Goal: Transaction & Acquisition: Purchase product/service

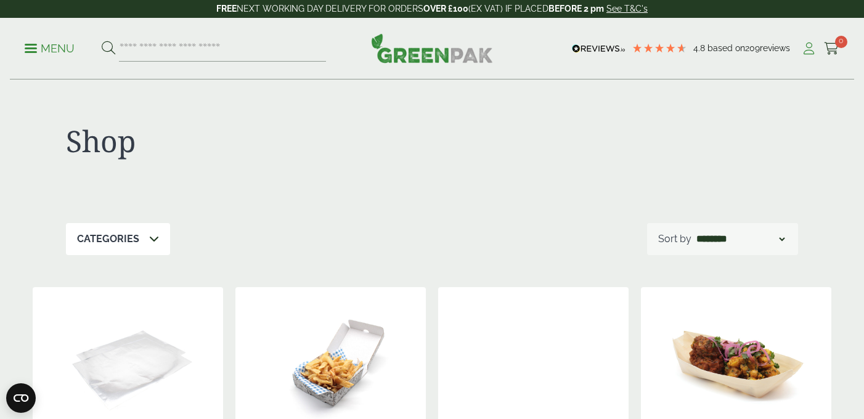
click at [803, 51] on icon at bounding box center [808, 49] width 15 height 12
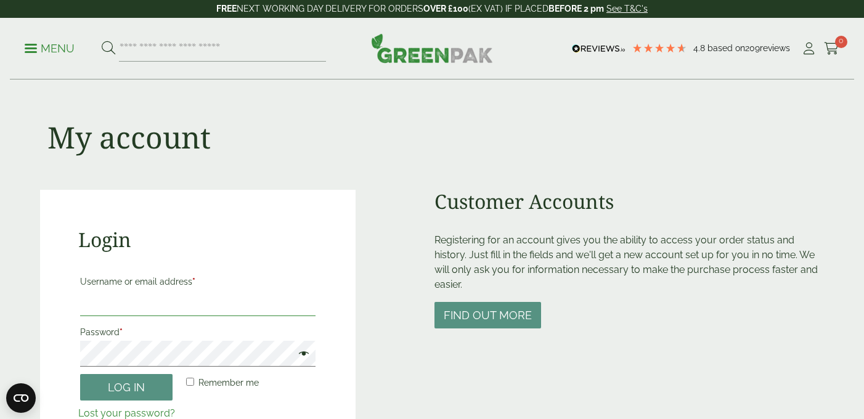
click at [165, 298] on input "Username or email address *" at bounding box center [197, 303] width 235 height 26
type input "**********"
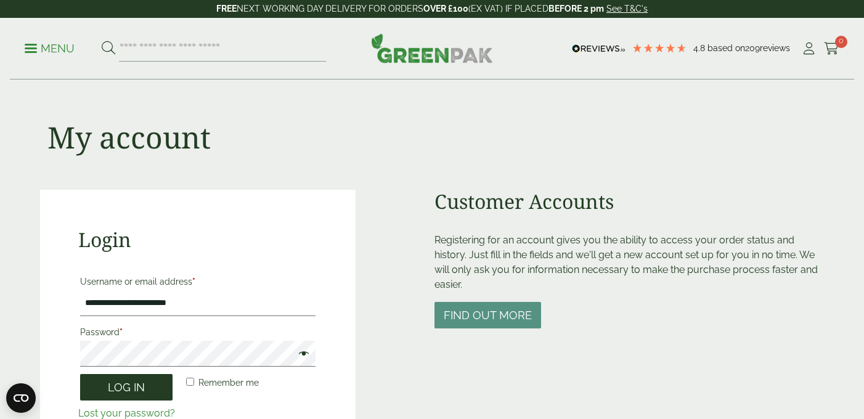
click at [159, 386] on button "Log in" at bounding box center [126, 387] width 92 height 27
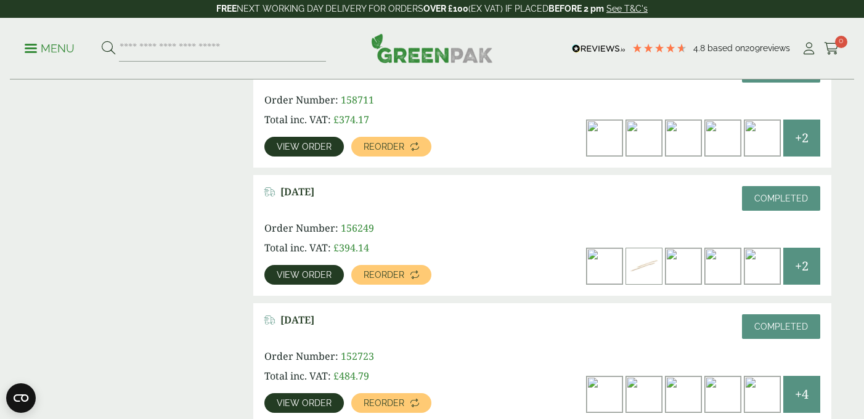
scroll to position [1249, 0]
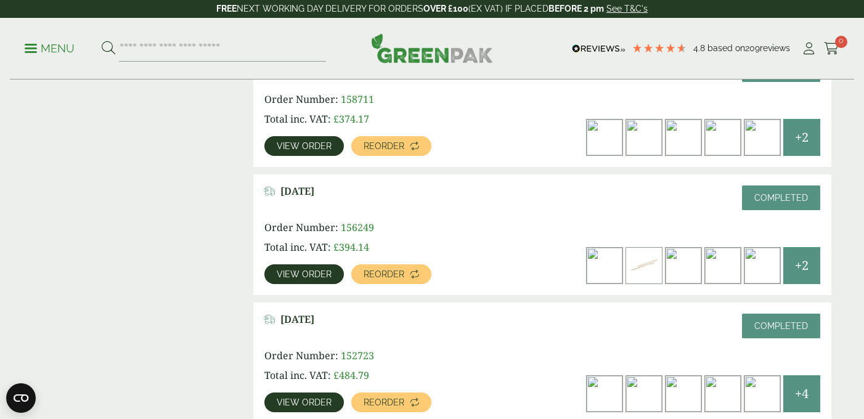
click at [321, 270] on span "View order" at bounding box center [304, 274] width 55 height 9
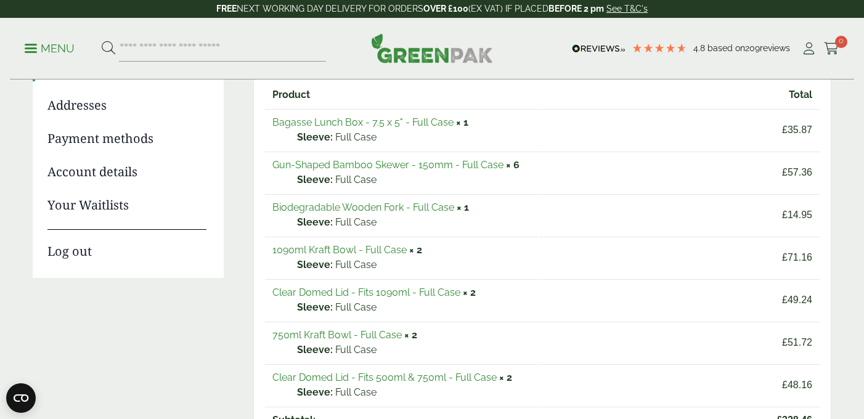
scroll to position [168, 0]
click at [355, 164] on link "Gun-Shaped Bamboo Skewer - 150mm - Full Case" at bounding box center [387, 164] width 231 height 12
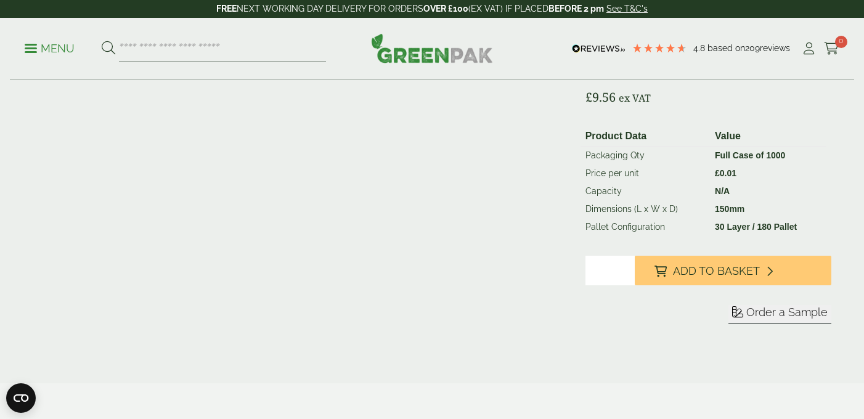
scroll to position [234, 0]
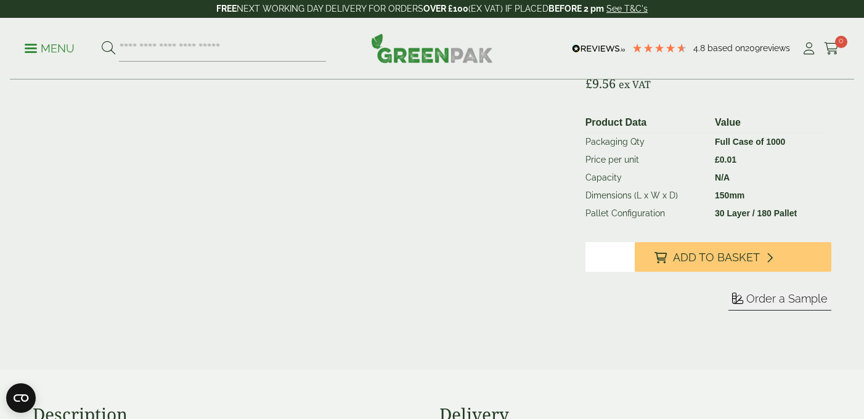
click at [623, 272] on input "*" at bounding box center [610, 257] width 49 height 30
type input "*"
click at [624, 272] on input "*" at bounding box center [610, 257] width 49 height 30
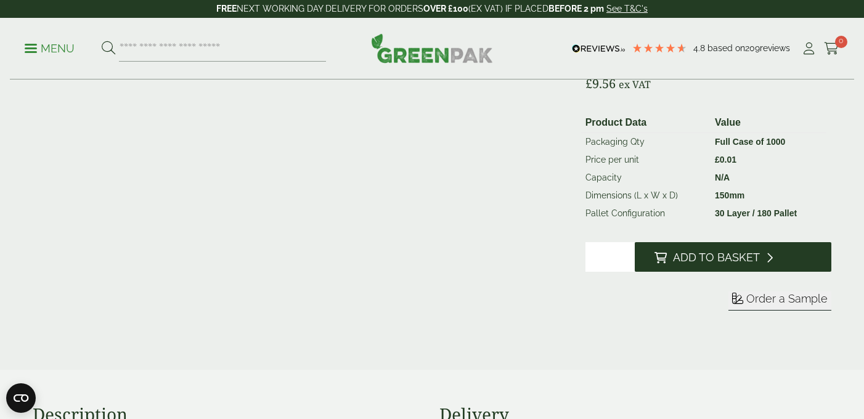
click at [689, 264] on span "Add to Basket" at bounding box center [716, 258] width 87 height 14
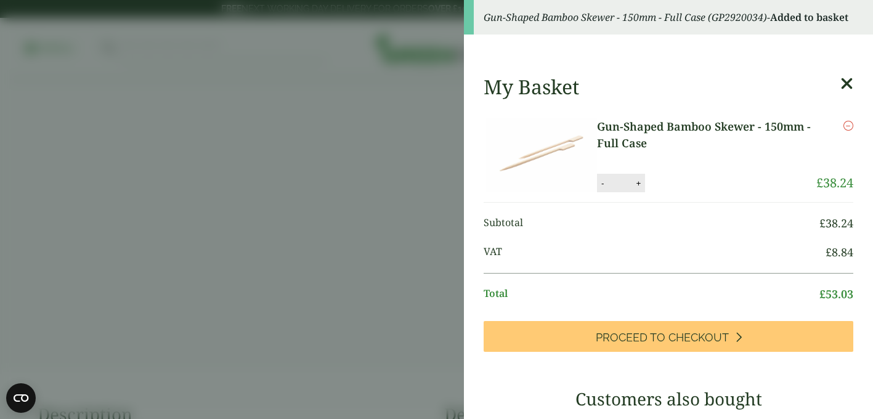
click at [388, 205] on aside "Gun-Shaped Bamboo Skewer - 150mm - Full Case (GP2920034) - Added to basket My B…" at bounding box center [436, 209] width 873 height 419
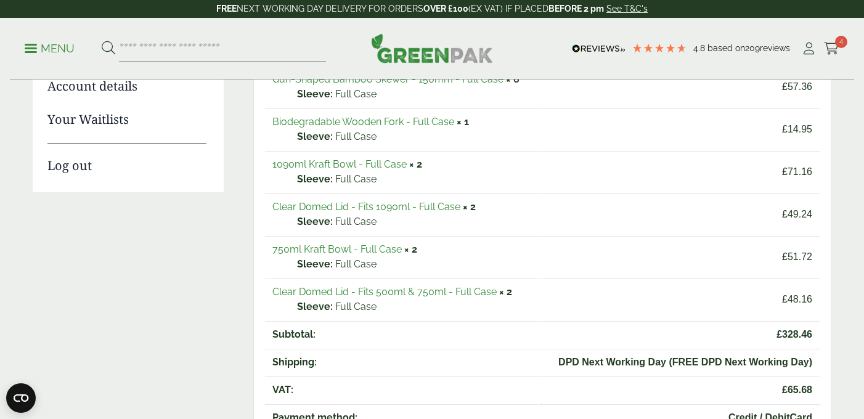
scroll to position [251, 0]
click at [337, 251] on link "750ml Kraft Bowl - Full Case" at bounding box center [336, 251] width 129 height 12
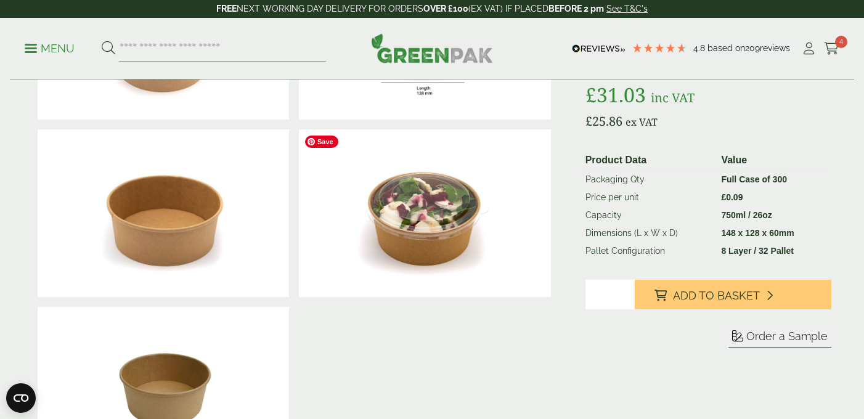
scroll to position [182, 0]
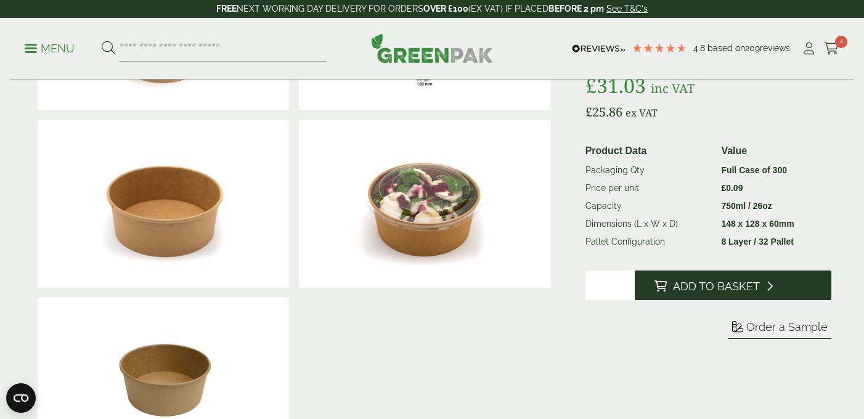
click at [687, 293] on span "Add to Basket" at bounding box center [716, 287] width 87 height 14
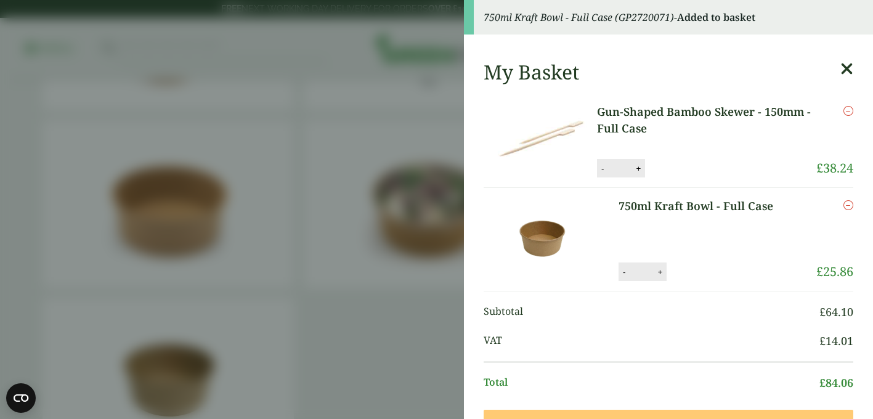
click at [398, 328] on aside "750ml Kraft Bowl - Full Case (GP2720071) - Added to basket My Basket Gun-Shaped…" at bounding box center [436, 209] width 873 height 419
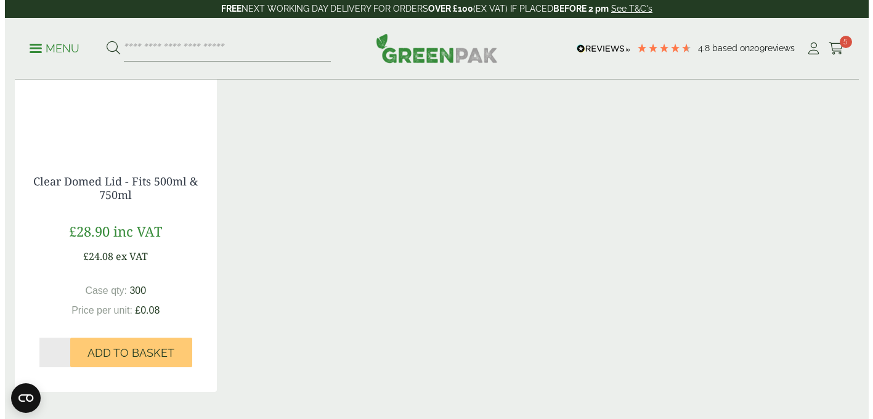
scroll to position [1213, 0]
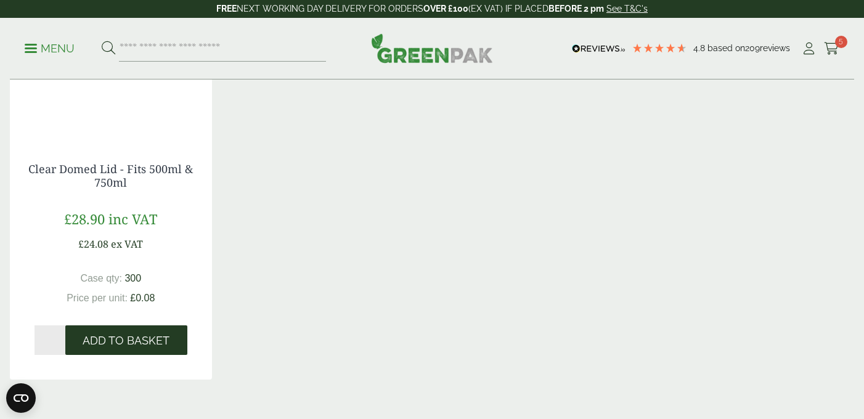
click at [125, 340] on span "Add to Basket" at bounding box center [126, 341] width 87 height 14
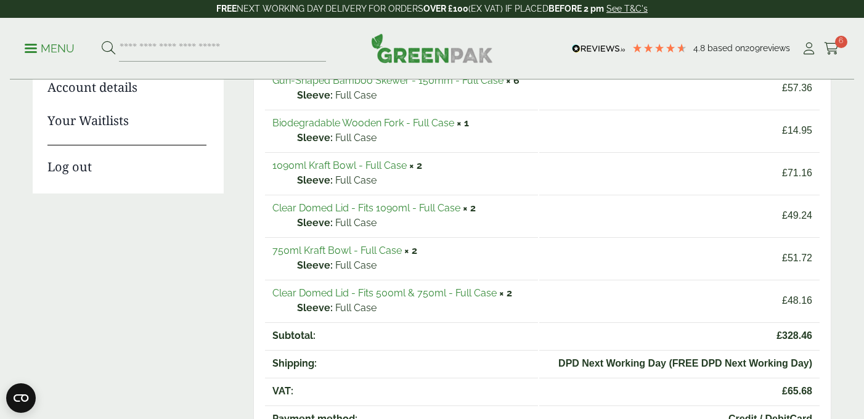
click at [360, 163] on link "1090ml Kraft Bowl - Full Case" at bounding box center [339, 166] width 134 height 12
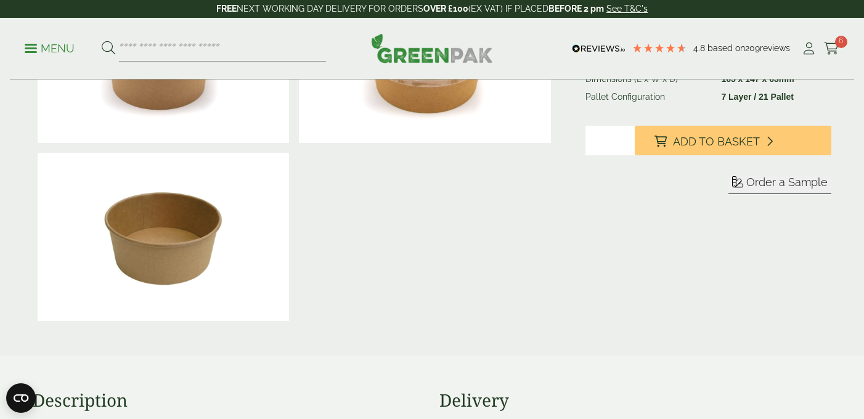
scroll to position [343, 0]
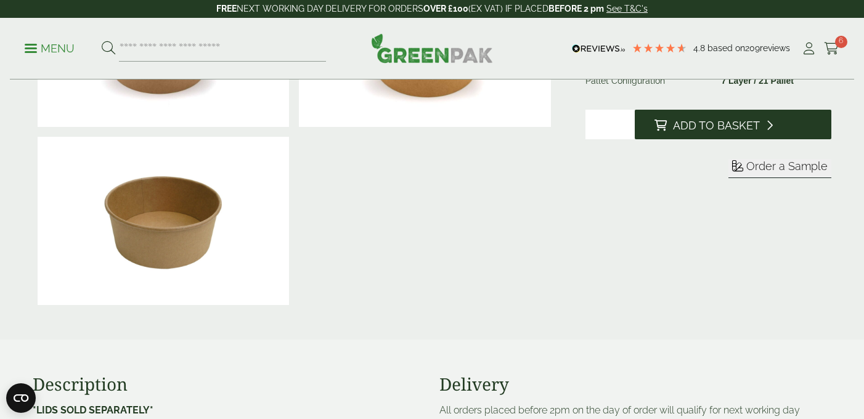
click at [701, 133] on span "Add to Basket" at bounding box center [716, 126] width 87 height 14
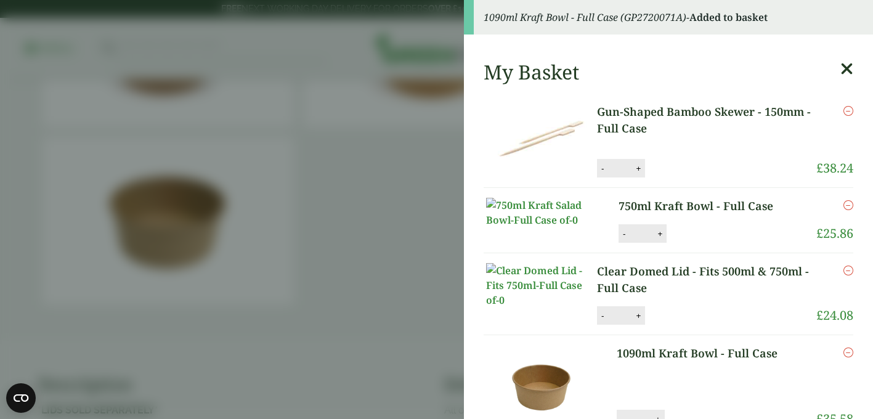
click at [427, 208] on aside "1090ml Kraft Bowl - Full Case (GP2720071A) - Added to basket My Basket Gun-Shap…" at bounding box center [436, 209] width 873 height 419
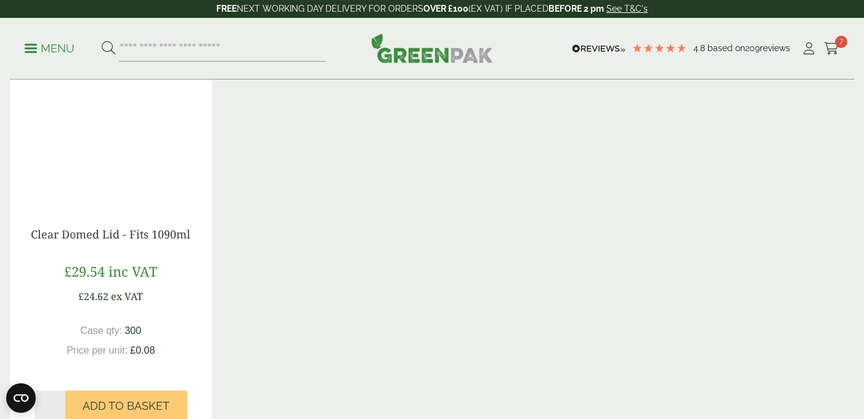
scroll to position [1155, 0]
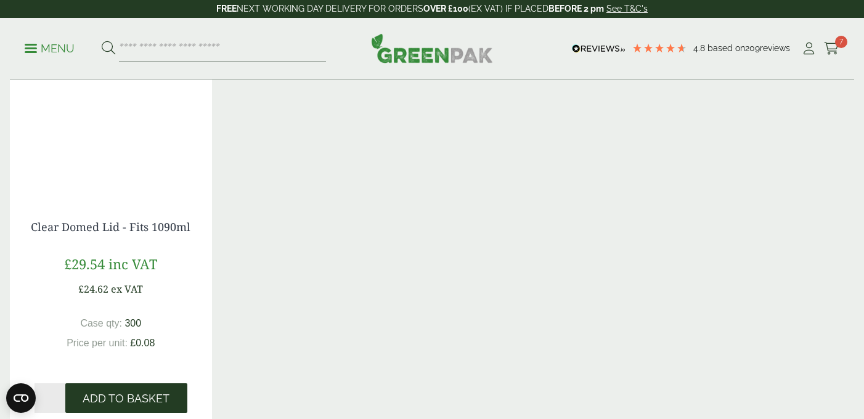
click at [137, 389] on button "Add to Basket" at bounding box center [126, 398] width 122 height 30
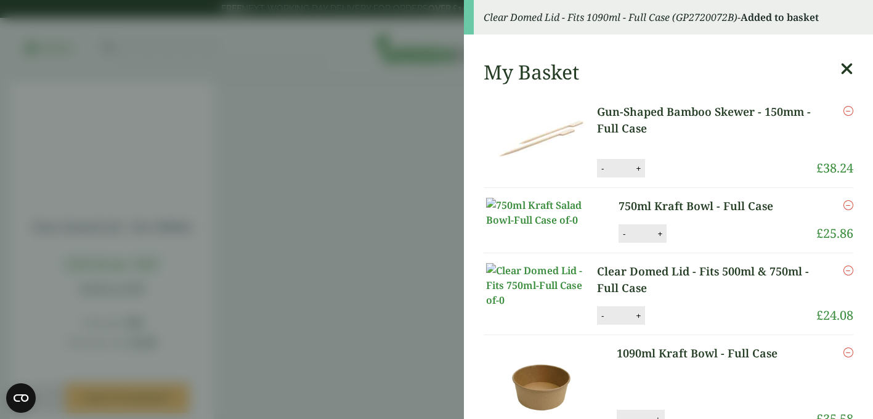
click at [410, 199] on aside "Clear Domed Lid - Fits 1090ml - Full Case (GP2720072B) - Added to basket My Bas…" at bounding box center [436, 209] width 873 height 419
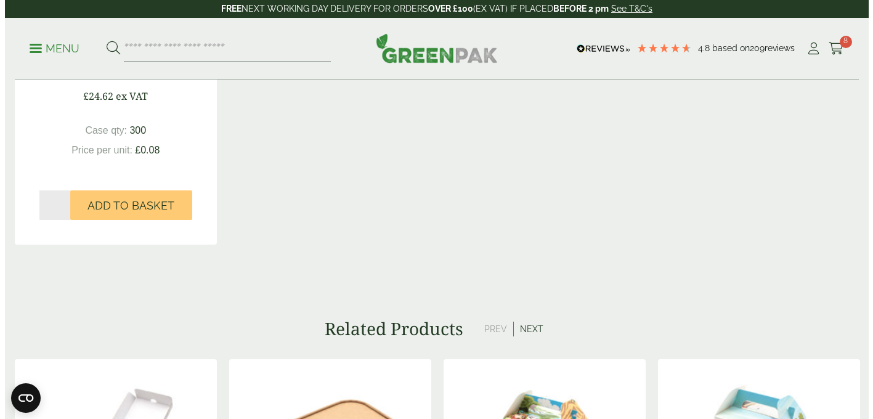
scroll to position [1349, 0]
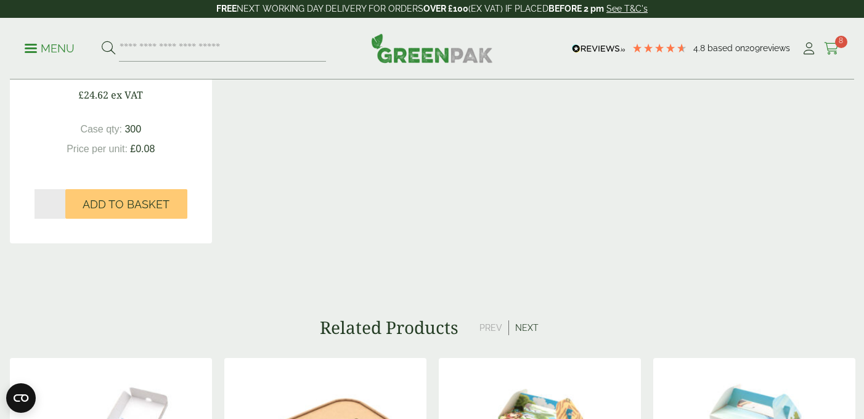
click at [827, 43] on icon at bounding box center [831, 49] width 15 height 12
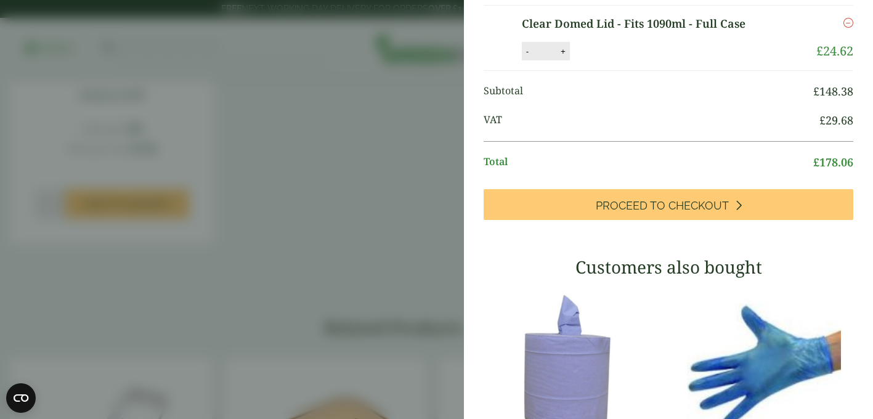
scroll to position [384, 0]
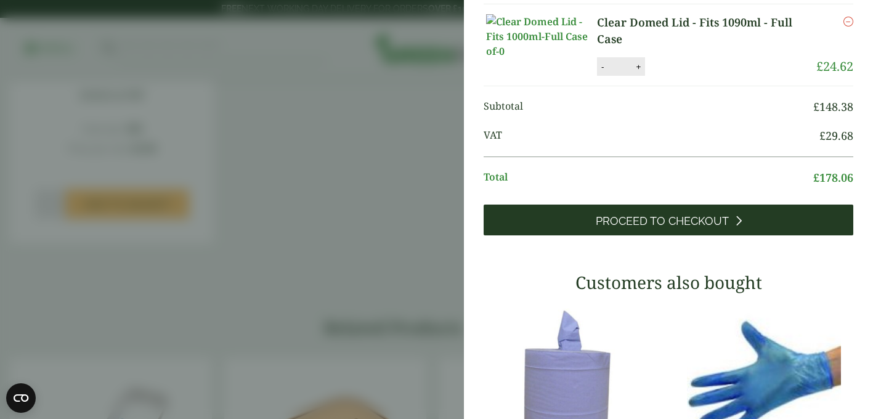
click at [763, 235] on link "Proceed to Checkout" at bounding box center [669, 220] width 370 height 31
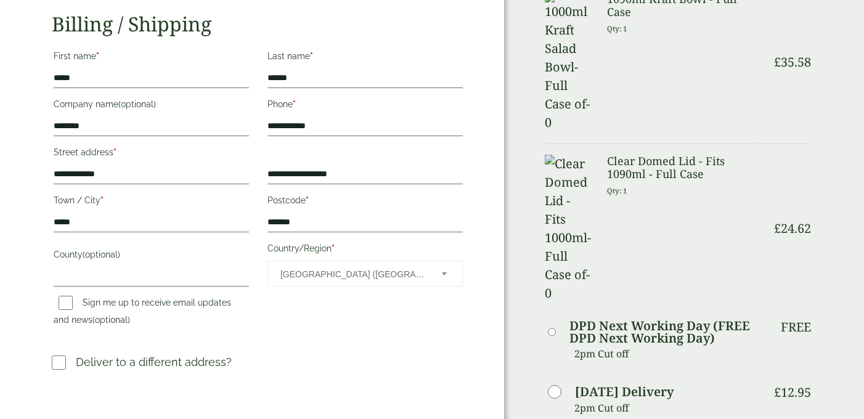
scroll to position [245, 0]
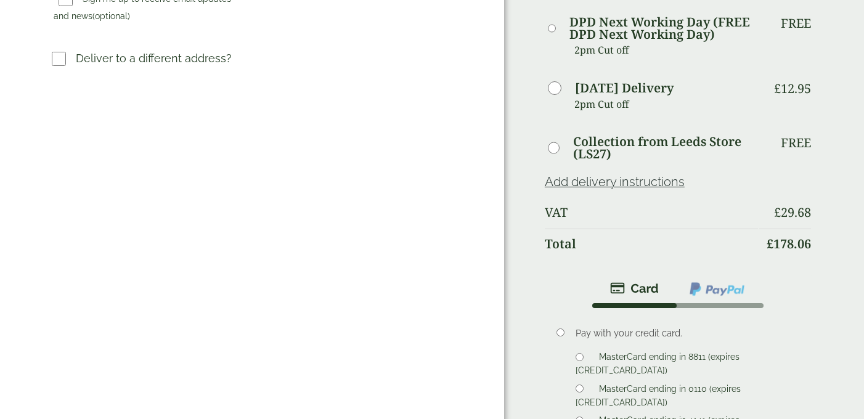
scroll to position [550, 0]
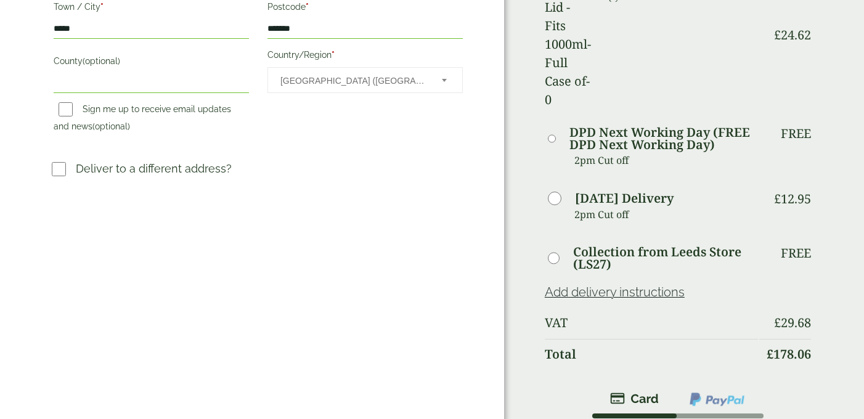
scroll to position [499, 0]
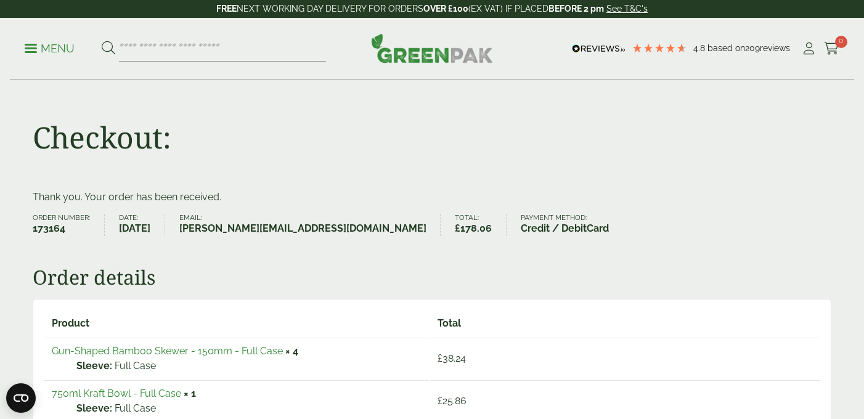
click at [730, 151] on div "Checkout:" at bounding box center [432, 135] width 814 height 110
